Goal: Task Accomplishment & Management: Use online tool/utility

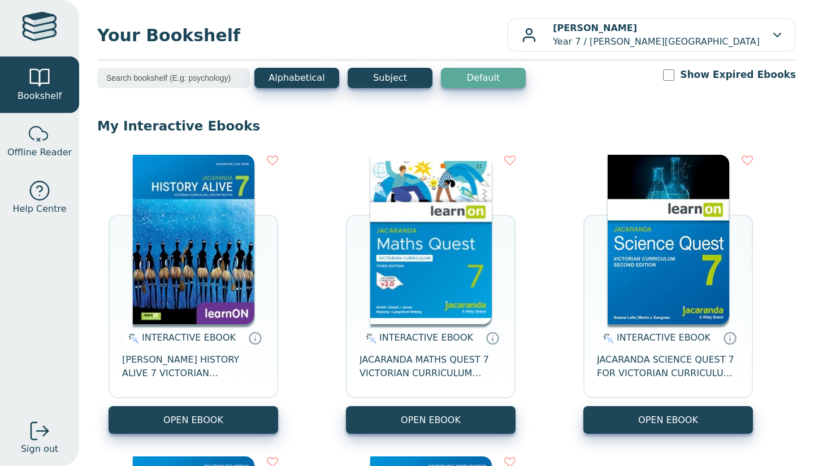
click at [199, 80] on input "search" at bounding box center [173, 78] width 153 height 20
click at [279, 85] on button "Alphabetical" at bounding box center [296, 78] width 85 height 20
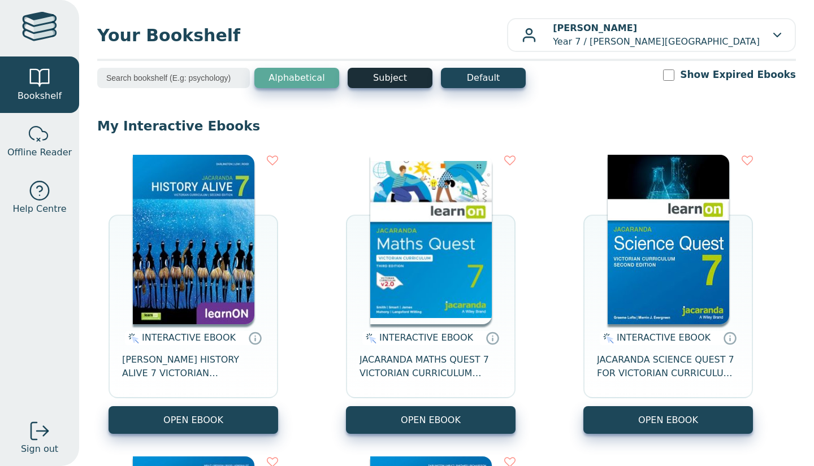
click at [385, 75] on button "Subject" at bounding box center [390, 78] width 85 height 20
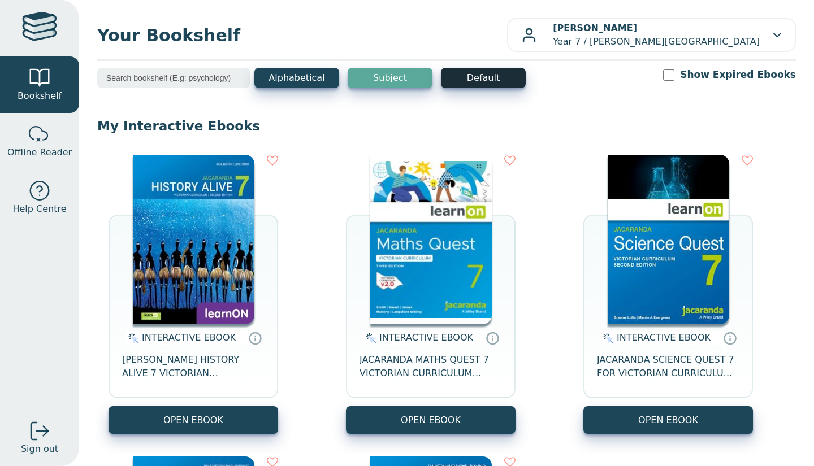
click at [462, 80] on button "Default" at bounding box center [483, 78] width 85 height 20
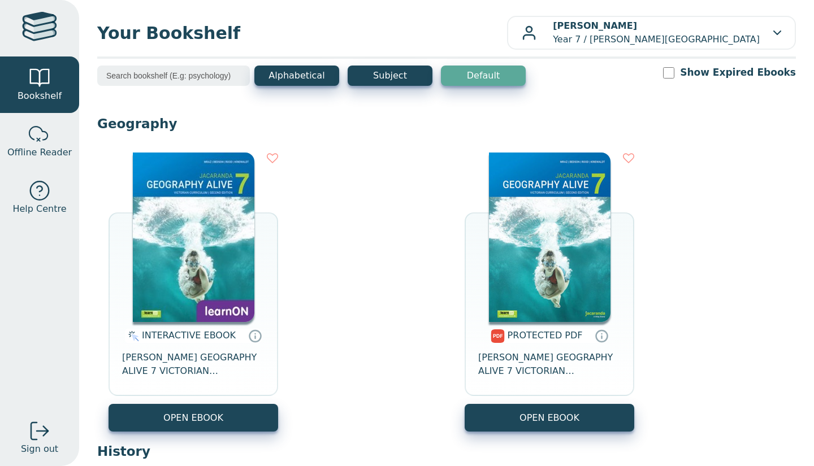
scroll to position [2, 0]
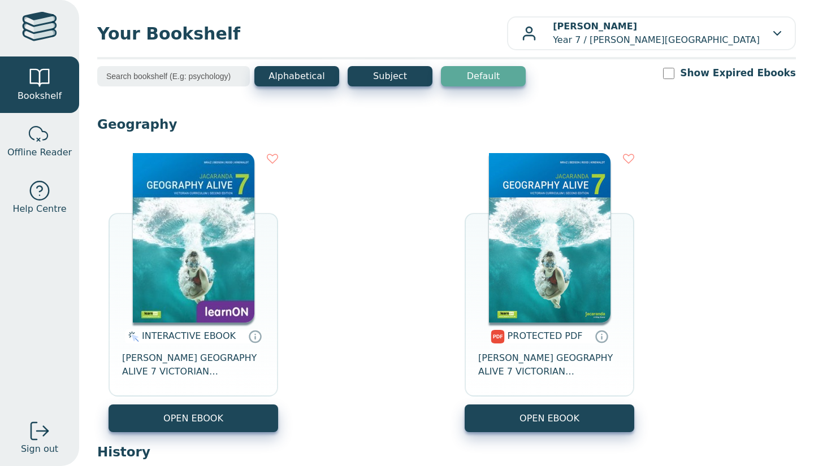
click at [200, 88] on div "Alphabetical Subject Default Show Expired Ebooks" at bounding box center [446, 83] width 698 height 35
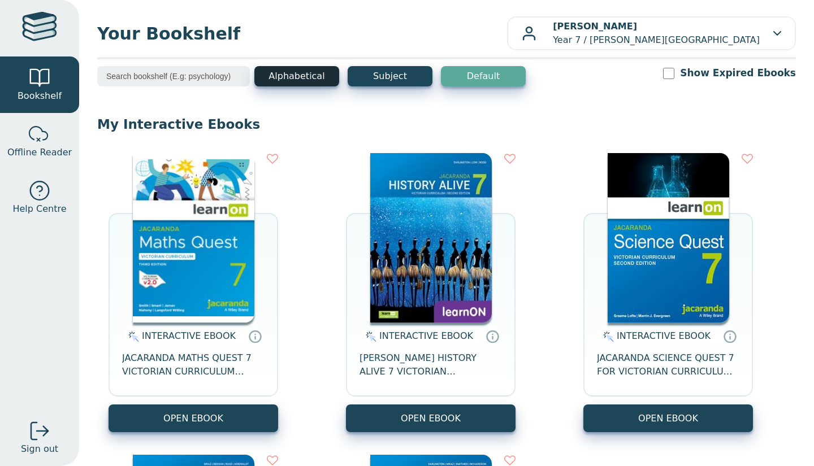
click at [264, 78] on button "Alphabetical" at bounding box center [296, 76] width 85 height 20
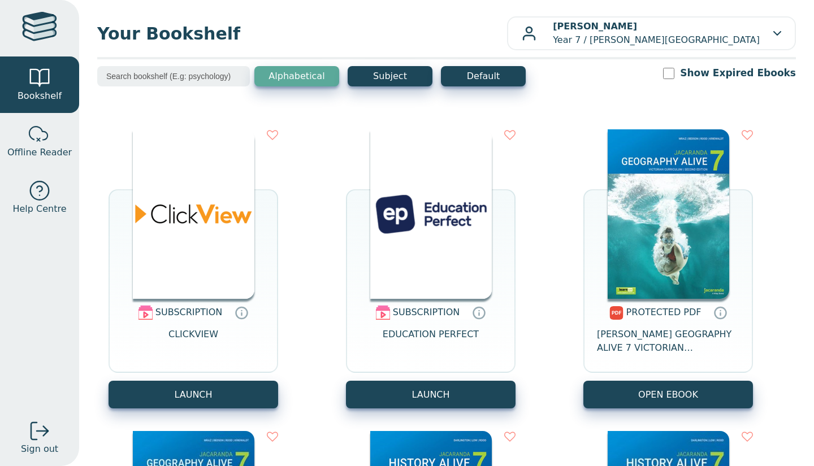
click at [189, 76] on input "search" at bounding box center [173, 76] width 153 height 20
click at [366, 77] on button "Subject" at bounding box center [390, 76] width 85 height 20
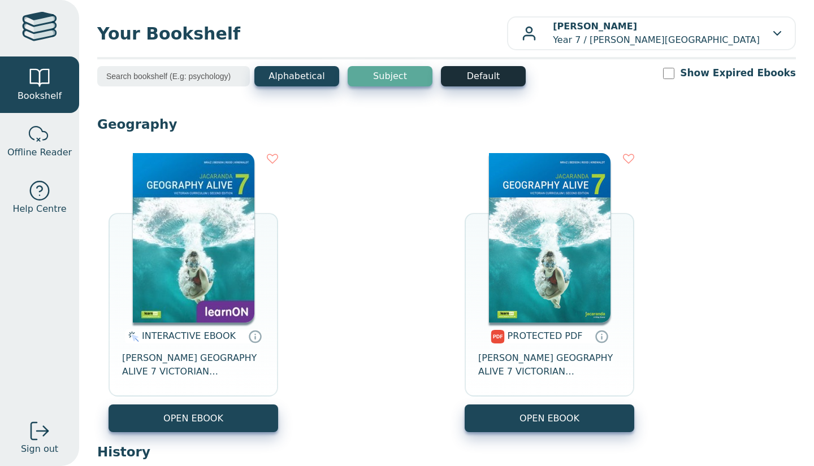
click at [486, 82] on button "Default" at bounding box center [483, 76] width 85 height 20
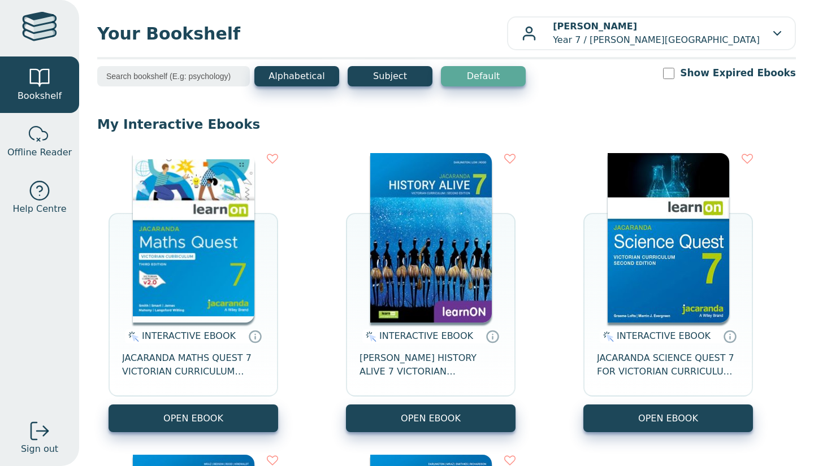
click at [674, 69] on input "Show Expired Ebooks" at bounding box center [668, 73] width 11 height 11
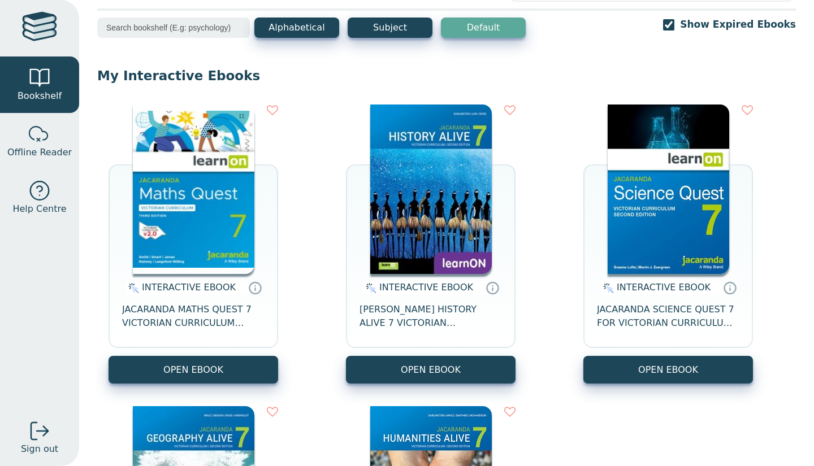
scroll to position [53, 0]
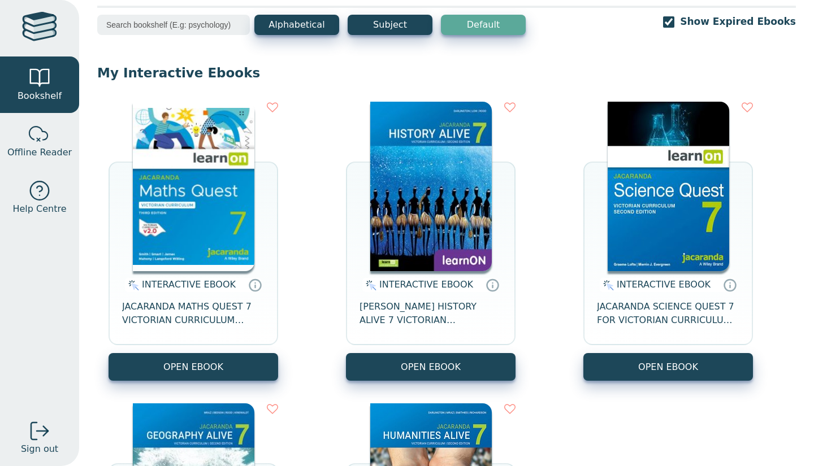
click at [674, 21] on input "Show Expired Ebooks" at bounding box center [668, 21] width 11 height 11
checkbox input "false"
click at [42, 146] on span "Offline Reader" at bounding box center [39, 153] width 64 height 14
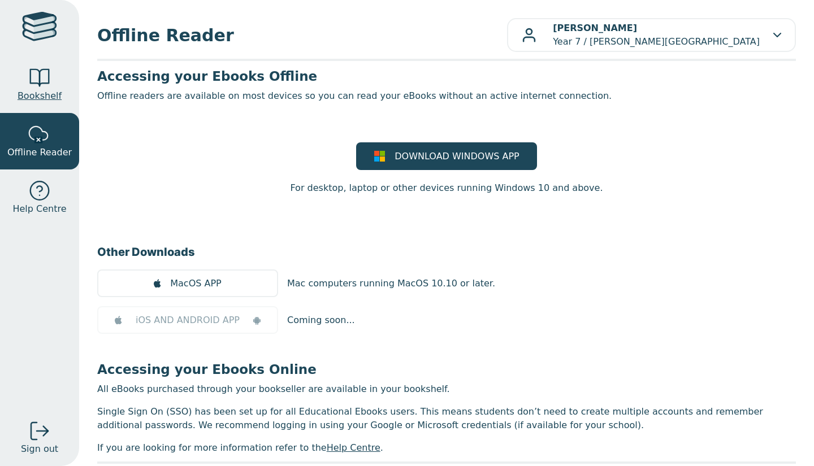
click at [36, 83] on div at bounding box center [39, 78] width 23 height 23
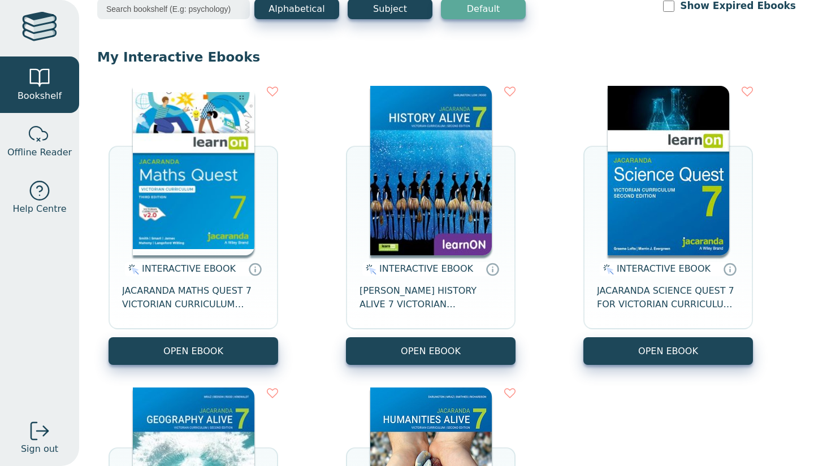
scroll to position [107, 0]
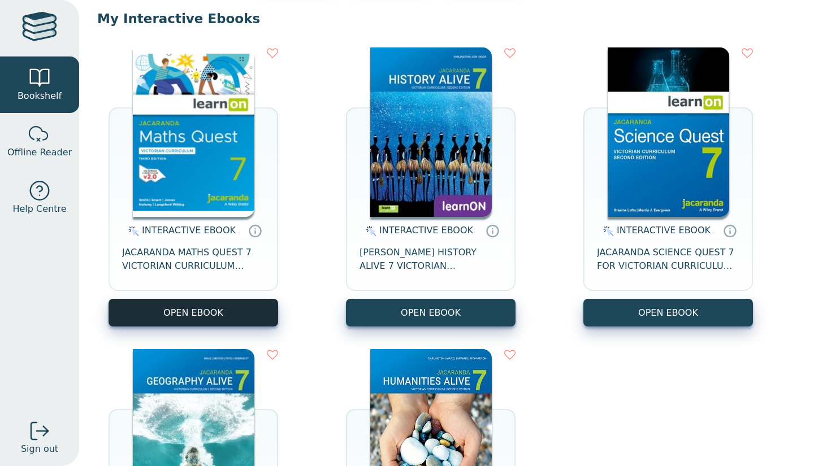
click at [187, 307] on button "OPEN EBOOK" at bounding box center [193, 313] width 170 height 28
